Goal: Task Accomplishment & Management: Complete application form

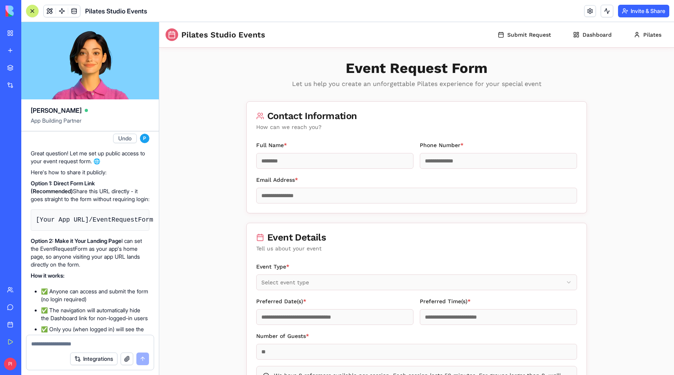
scroll to position [1354, 0]
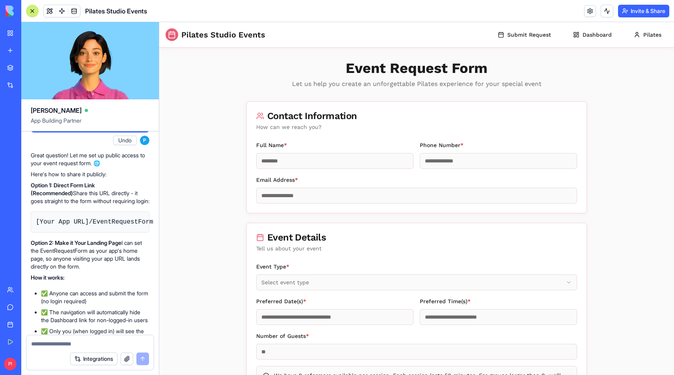
click at [91, 225] on code "[Your App URL]/EventRequestForm" at bounding box center [94, 221] width 117 height 7
copy div "[Your App URL]/EventRequestForm"
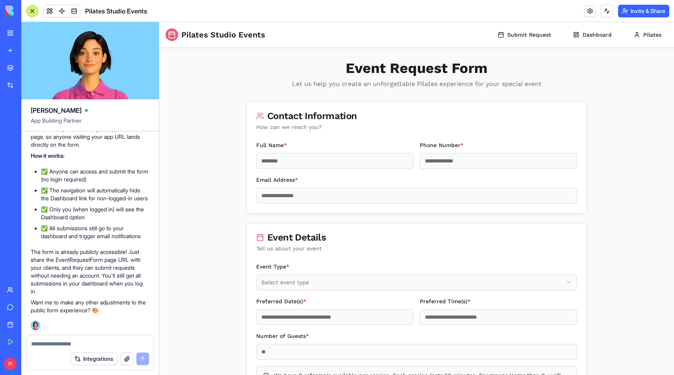
scroll to position [1531, 0]
click at [645, 15] on button "Invite & Share" at bounding box center [643, 11] width 51 height 13
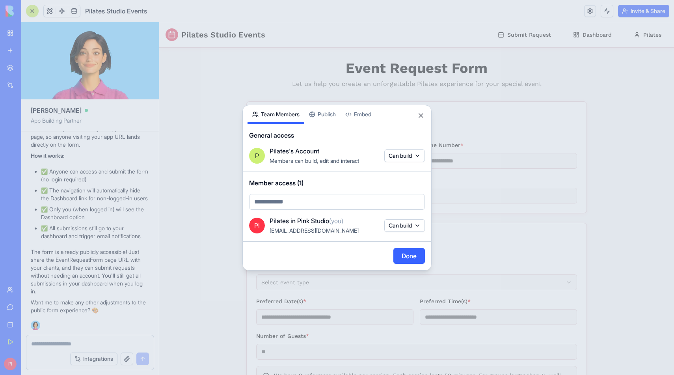
click at [330, 119] on div "Share App Team Members Publish Embed General access P Pilates's Account Members…" at bounding box center [336, 187] width 189 height 165
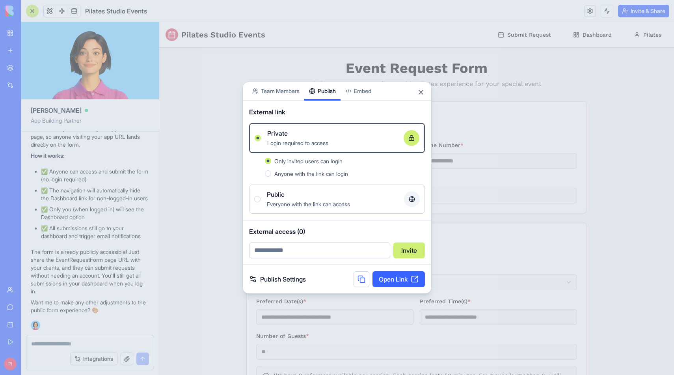
click at [298, 207] on div "Everyone with the link can access" at bounding box center [332, 203] width 131 height 9
click at [260, 202] on button "Public Everyone with the link can access" at bounding box center [257, 199] width 6 height 6
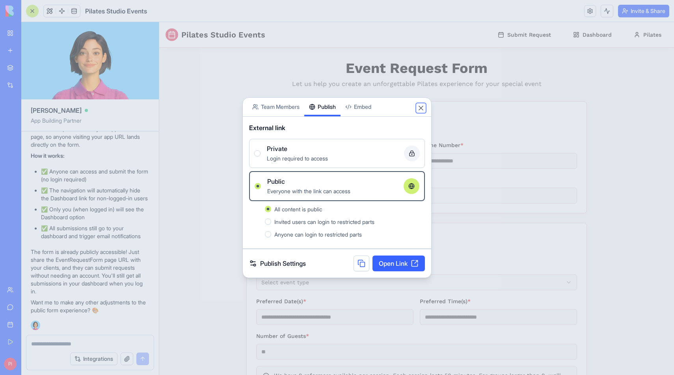
click at [422, 110] on button "Close" at bounding box center [421, 108] width 8 height 8
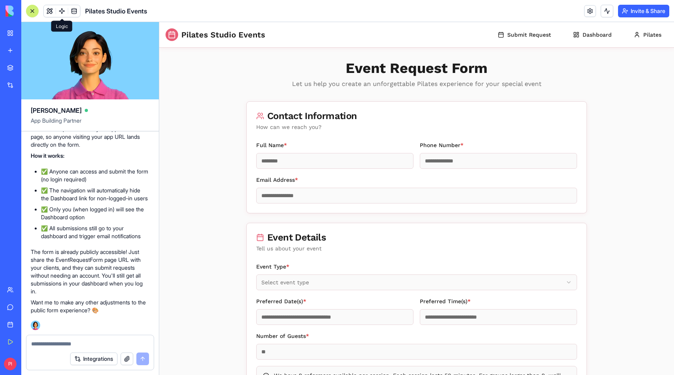
click at [58, 11] on span at bounding box center [62, 11] width 22 height 22
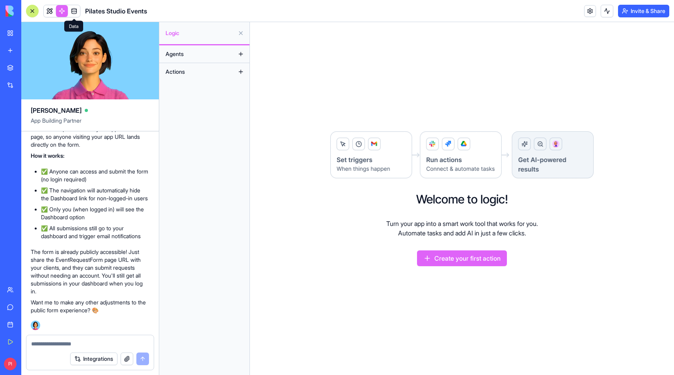
click at [73, 9] on link at bounding box center [74, 11] width 12 height 12
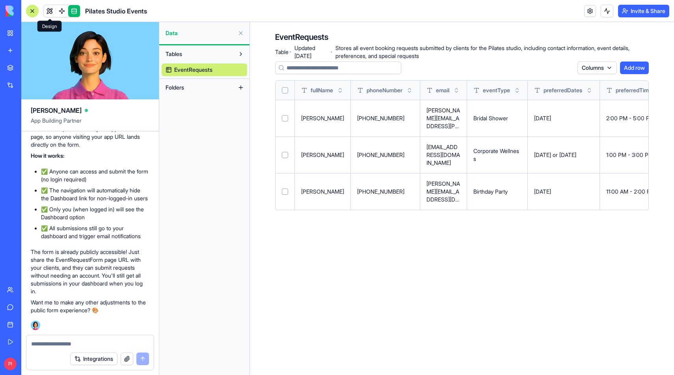
click at [46, 11] on link at bounding box center [50, 11] width 12 height 12
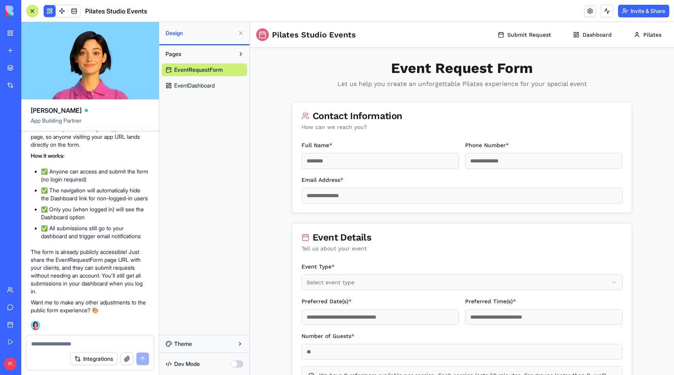
click at [241, 33] on button at bounding box center [240, 33] width 13 height 13
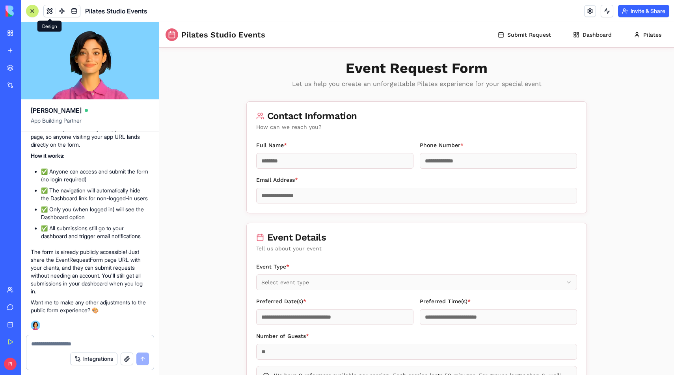
click at [647, 15] on button "Invite & Share" at bounding box center [643, 11] width 51 height 13
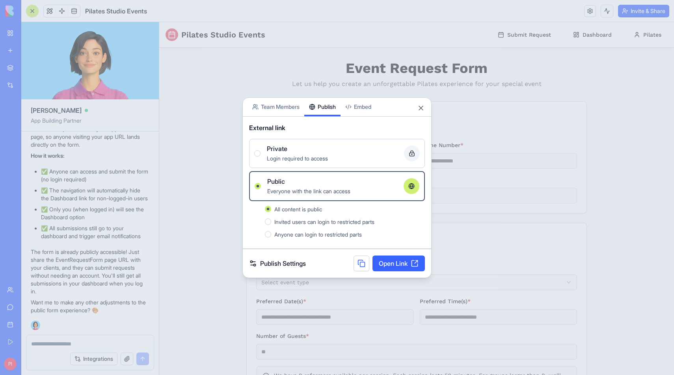
click at [390, 260] on link "Open Link" at bounding box center [398, 263] width 52 height 16
click at [226, 291] on div at bounding box center [337, 187] width 674 height 375
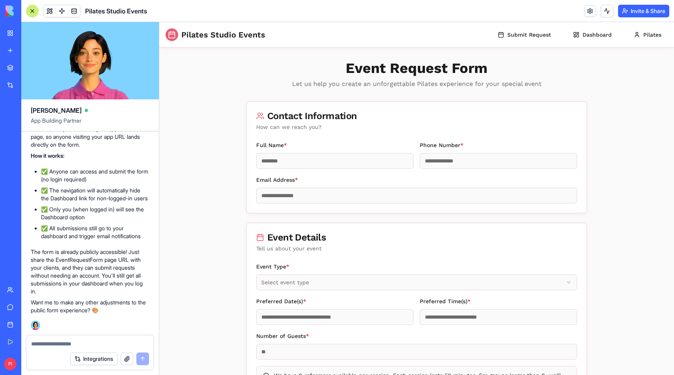
click at [96, 339] on div at bounding box center [89, 341] width 127 height 13
click at [85, 345] on textarea at bounding box center [90, 344] width 118 height 8
type textarea "**********"
click at [123, 357] on button "button" at bounding box center [127, 358] width 13 height 13
click at [127, 357] on button "button" at bounding box center [127, 358] width 13 height 13
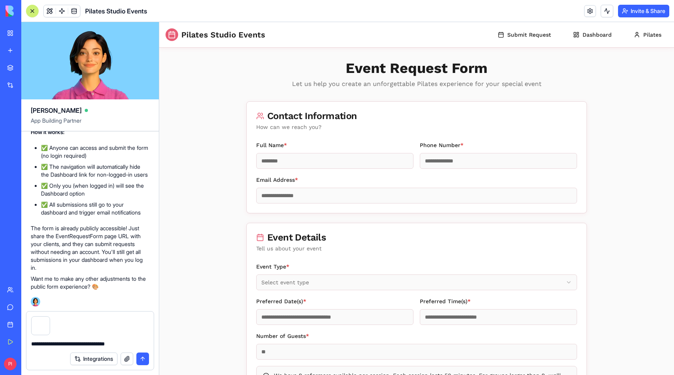
click at [112, 341] on textarea "**********" at bounding box center [90, 344] width 118 height 8
click at [132, 340] on textarea "**********" at bounding box center [90, 344] width 118 height 8
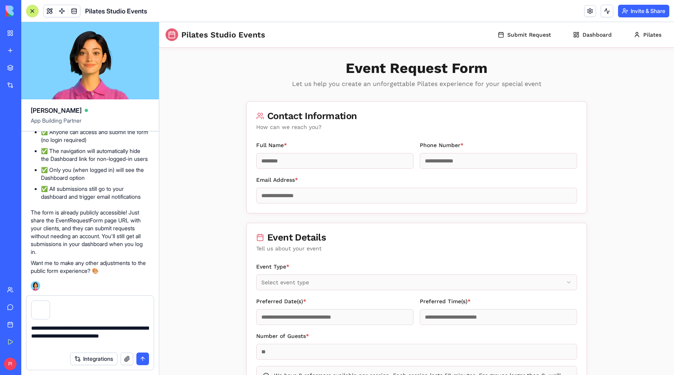
type textarea "**********"
click at [143, 357] on button "submit" at bounding box center [142, 358] width 13 height 13
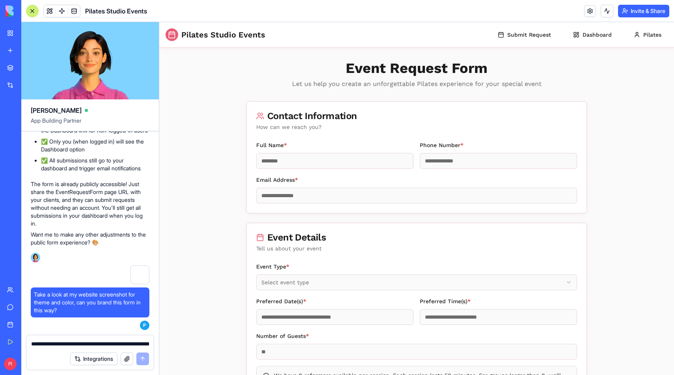
click at [99, 358] on button "Integrations" at bounding box center [93, 358] width 47 height 13
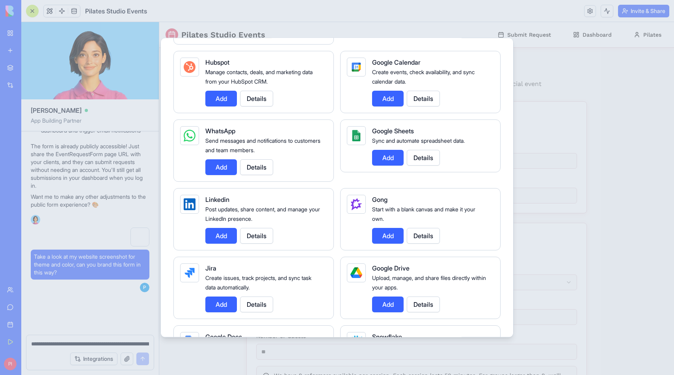
scroll to position [1637, 0]
click at [542, 102] on div at bounding box center [337, 187] width 674 height 375
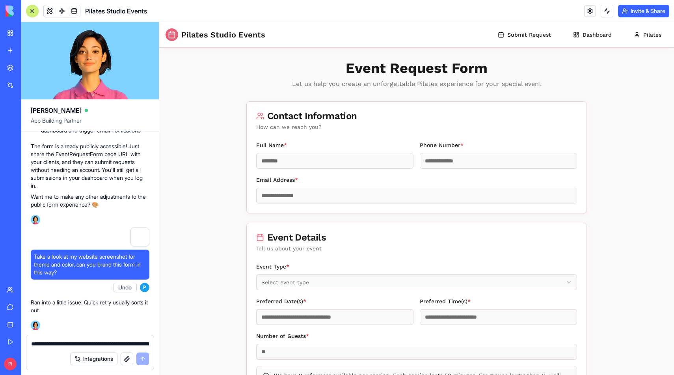
click at [93, 342] on textarea "**********" at bounding box center [90, 344] width 118 height 8
click at [122, 287] on button "Undo" at bounding box center [125, 286] width 24 height 9
click at [584, 41] on button "Dashboard" at bounding box center [592, 35] width 51 height 16
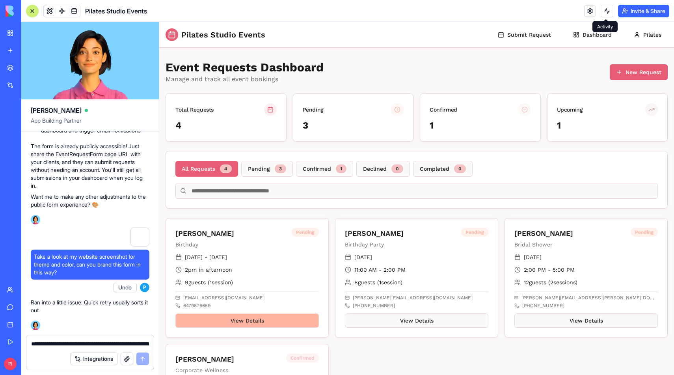
click at [215, 317] on button "View Details" at bounding box center [246, 320] width 143 height 14
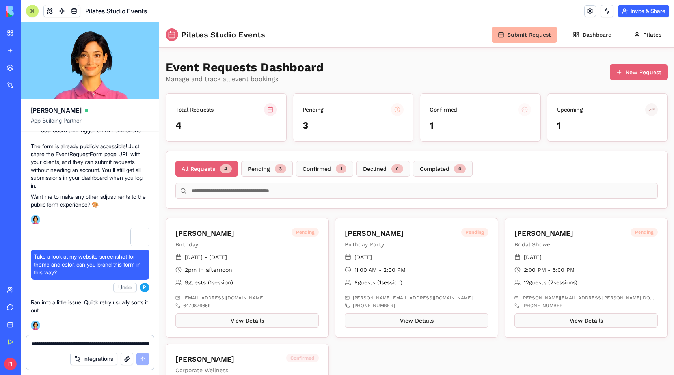
click at [526, 41] on button "Submit Request" at bounding box center [524, 35] width 66 height 16
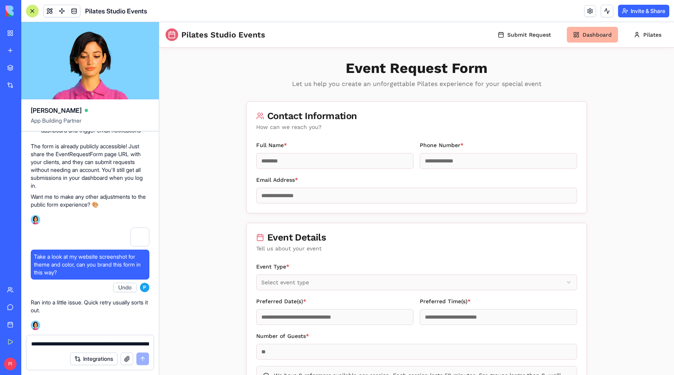
click at [584, 40] on button "Dashboard" at bounding box center [592, 35] width 51 height 16
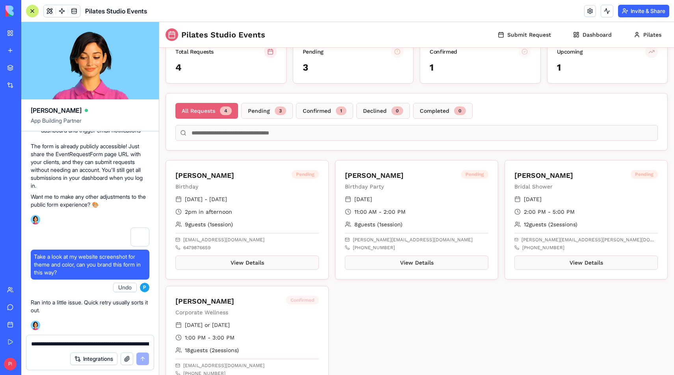
scroll to position [98, 0]
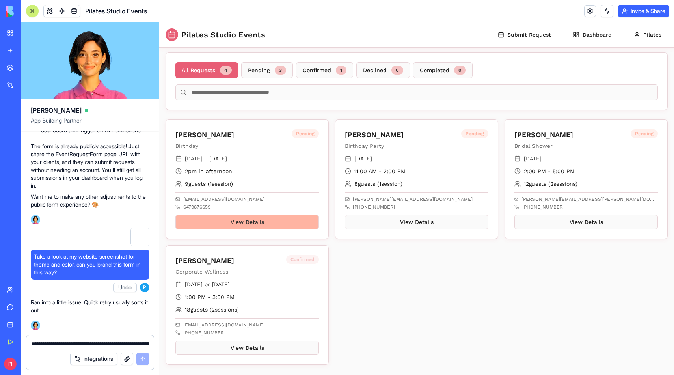
click at [295, 223] on button "View Details" at bounding box center [246, 222] width 143 height 14
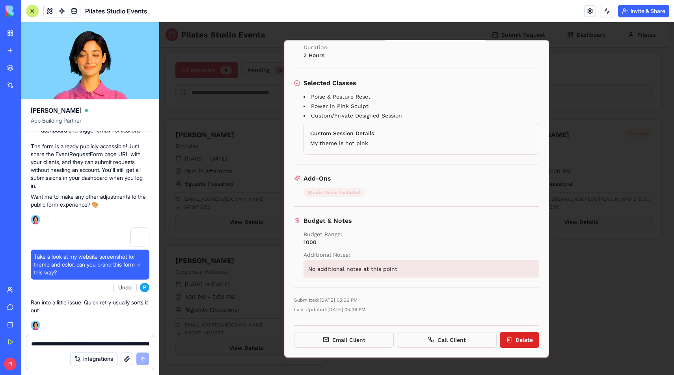
scroll to position [0, 0]
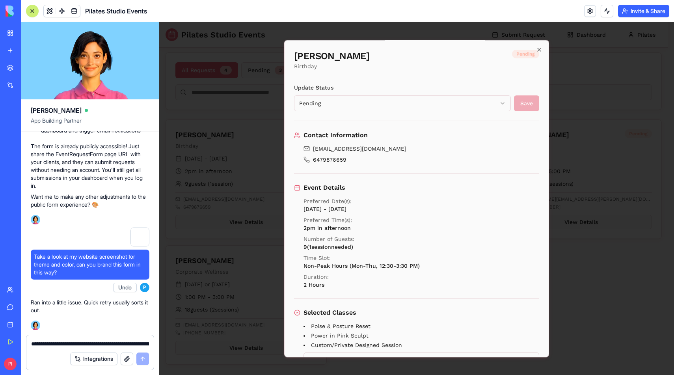
click at [335, 100] on body "Pilates Studio Events Submit Request Dashboard Pilates Event Requests Dashboard…" at bounding box center [413, 164] width 509 height 481
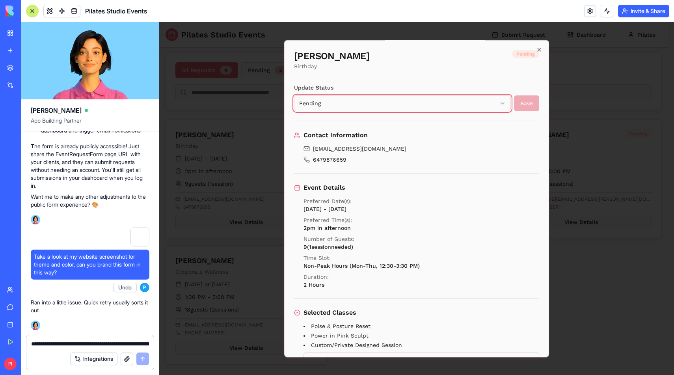
click at [375, 68] on body "Pilates Studio Events Submit Request Dashboard Pilates Event Requests Dashboard…" at bounding box center [413, 164] width 509 height 481
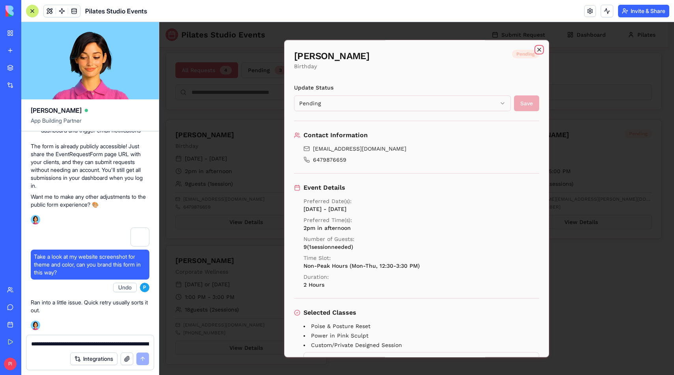
click at [536, 47] on icon "button" at bounding box center [539, 49] width 6 height 6
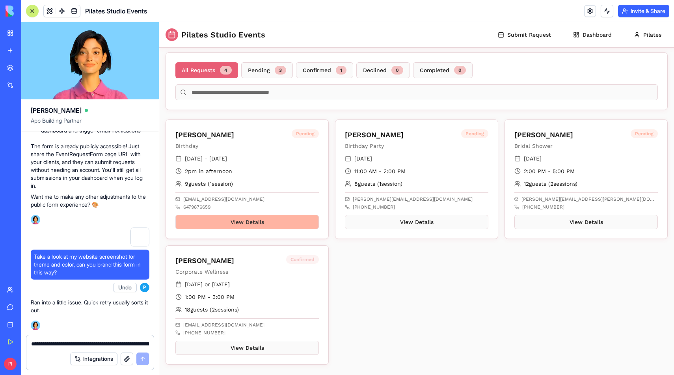
click at [225, 228] on button "View Details" at bounding box center [246, 222] width 143 height 14
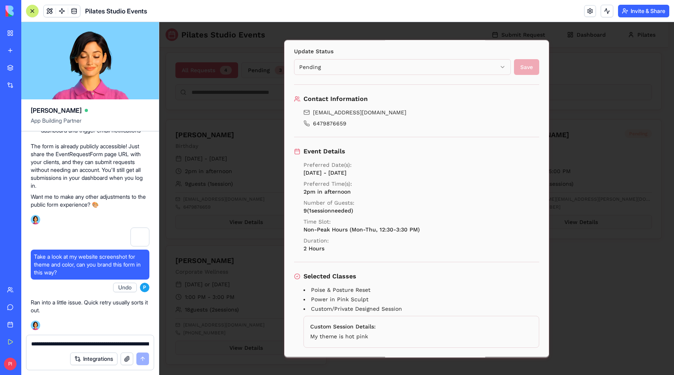
scroll to position [33, 0]
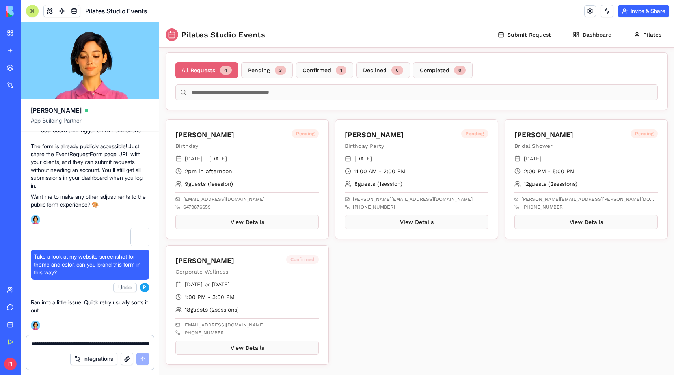
click at [517, 26] on div "Pilates Studio Events Submit Request Dashboard Pilates" at bounding box center [416, 34] width 515 height 25
click at [515, 33] on button "Submit Request" at bounding box center [524, 35] width 66 height 16
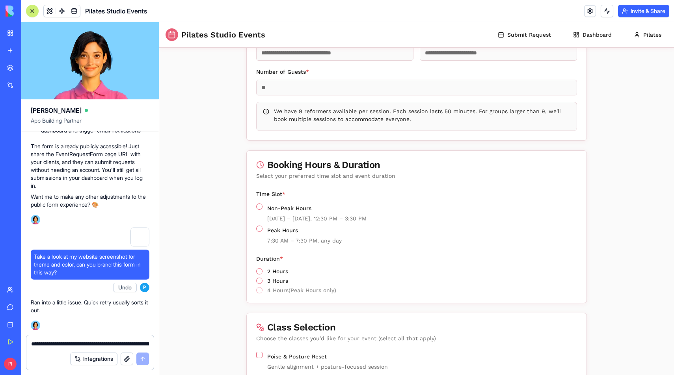
scroll to position [267, 0]
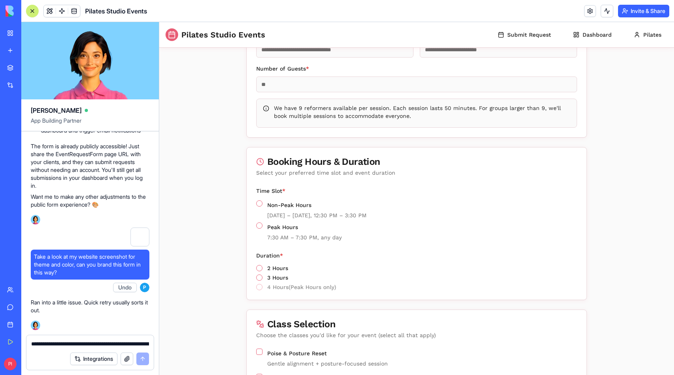
click at [292, 290] on label "4 Hours (Peak Hours only)" at bounding box center [301, 287] width 69 height 6
click at [284, 230] on label "Peak Hours" at bounding box center [282, 227] width 31 height 6
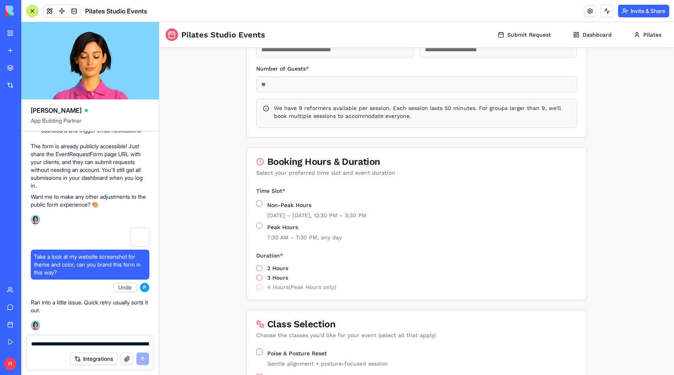
click at [262, 228] on button "Peak Hours" at bounding box center [259, 225] width 6 height 6
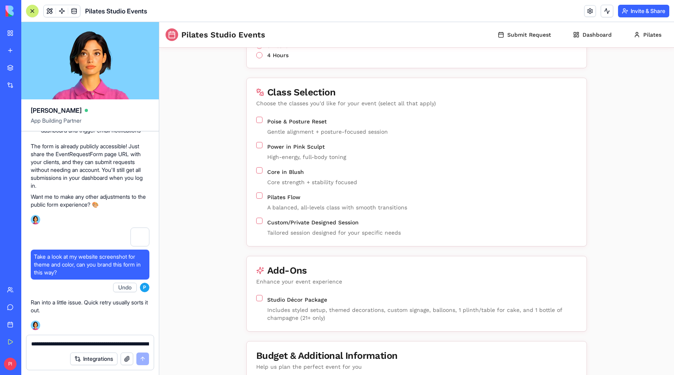
scroll to position [554, 0]
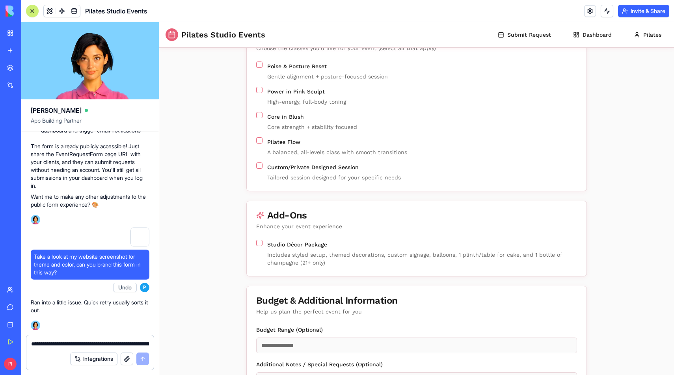
click at [256, 242] on button "Studio Décor Package" at bounding box center [259, 243] width 6 height 6
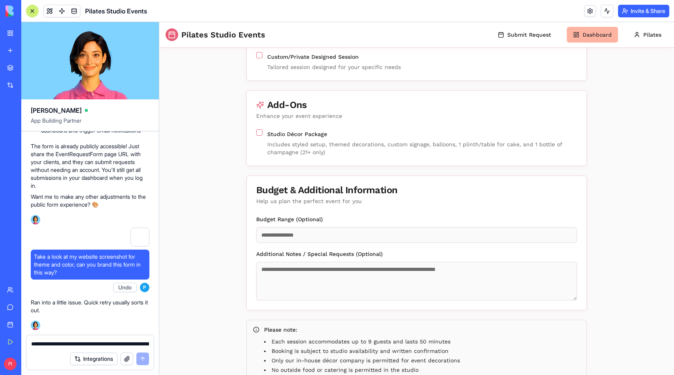
click at [598, 33] on button "Dashboard" at bounding box center [592, 35] width 51 height 16
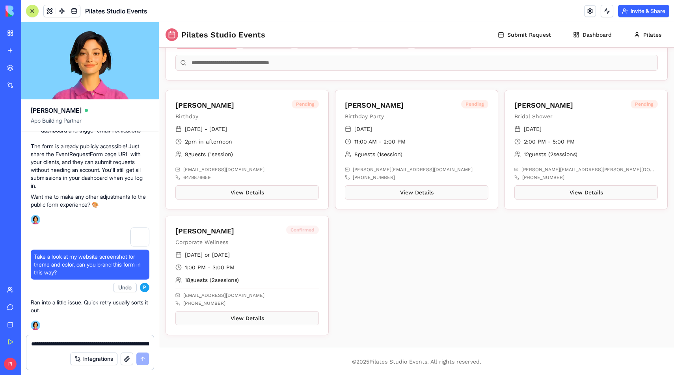
scroll to position [128, 0]
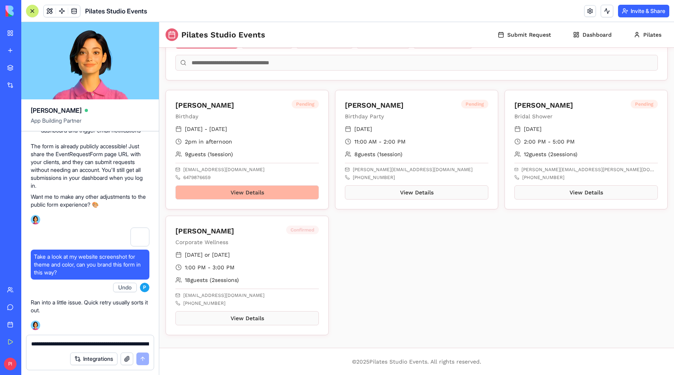
click at [251, 199] on button "View Details" at bounding box center [246, 192] width 143 height 14
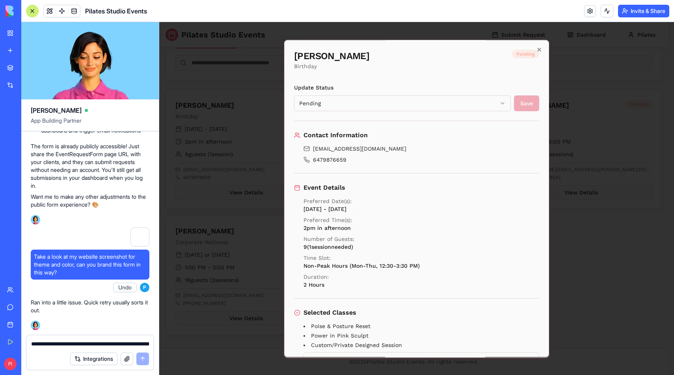
scroll to position [229, 0]
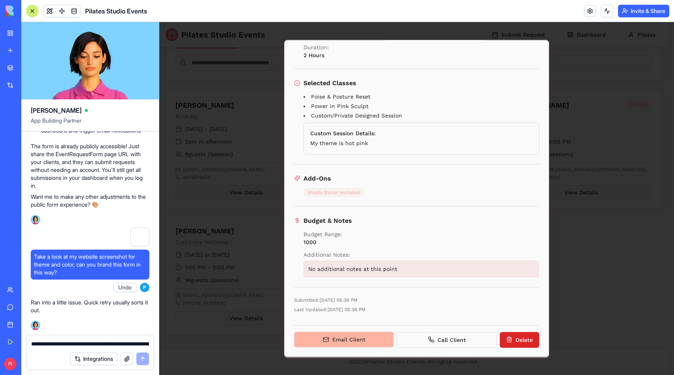
click at [357, 337] on button "Email Client" at bounding box center [344, 340] width 100 height 16
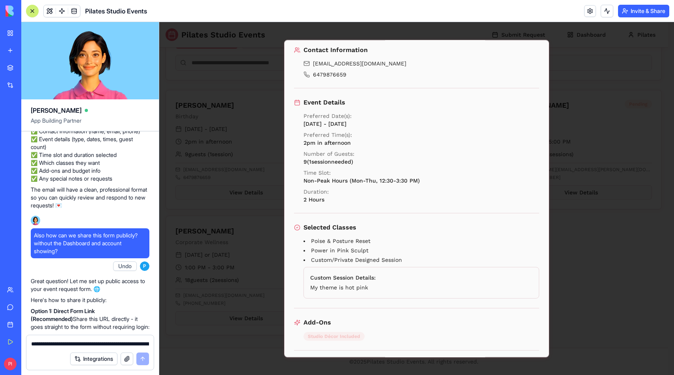
scroll to position [1228, 0]
click at [90, 357] on button "Integrations" at bounding box center [93, 358] width 47 height 13
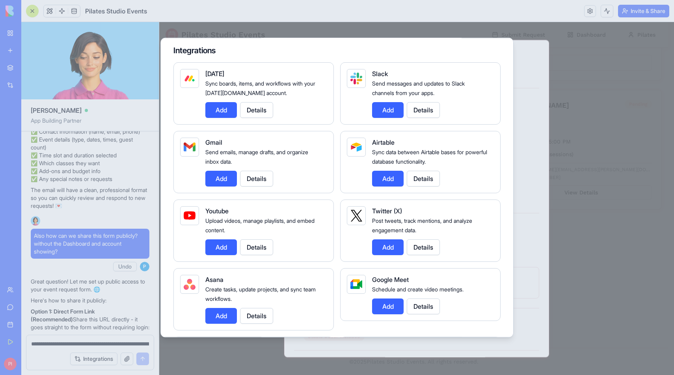
scroll to position [0, 0]
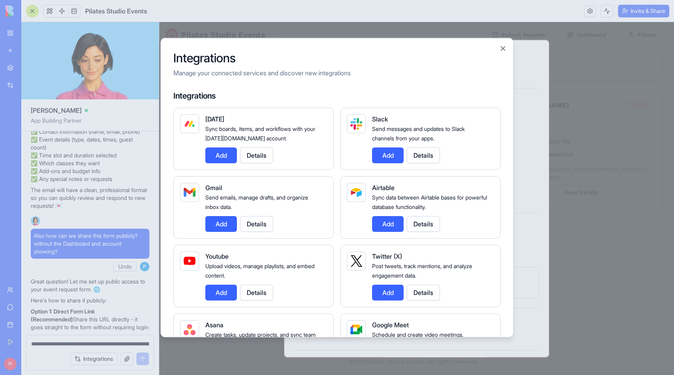
click at [503, 55] on div "Integrations Manage your connected services and discover new integrations Integ…" at bounding box center [336, 187] width 353 height 300
click at [503, 50] on button "Close" at bounding box center [503, 48] width 8 height 8
